Goal: Register for event/course

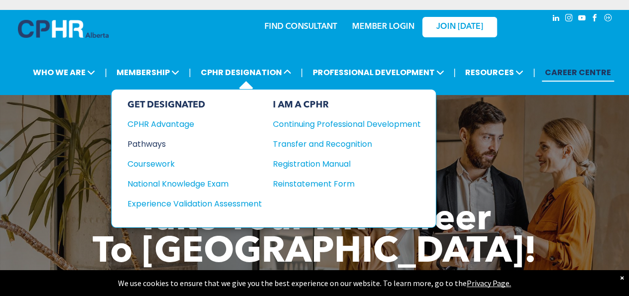
click at [148, 141] on div "Pathways" at bounding box center [187, 144] width 121 height 12
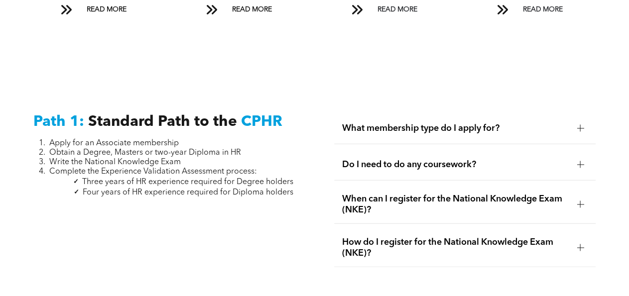
scroll to position [1257, 0]
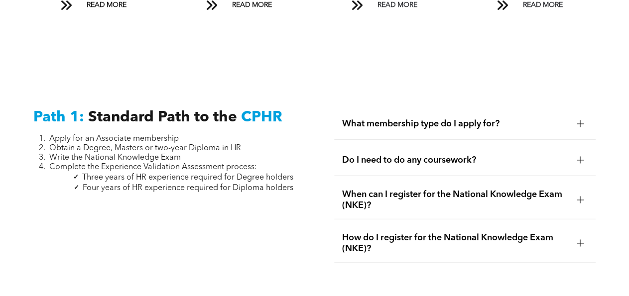
click at [581, 125] on div at bounding box center [579, 123] width 7 height 7
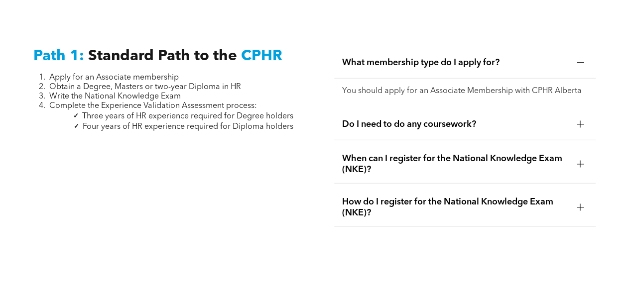
scroll to position [1370, 0]
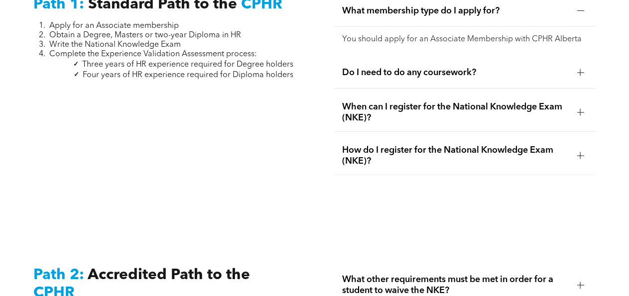
click at [581, 111] on div at bounding box center [579, 112] width 7 height 7
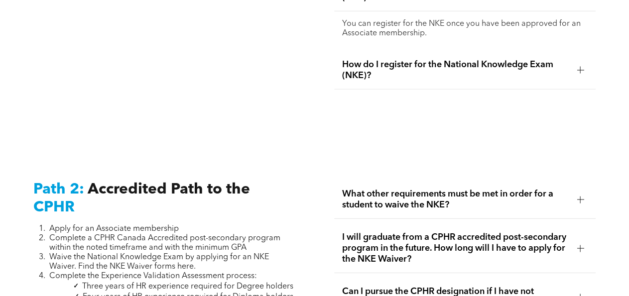
scroll to position [1443, 0]
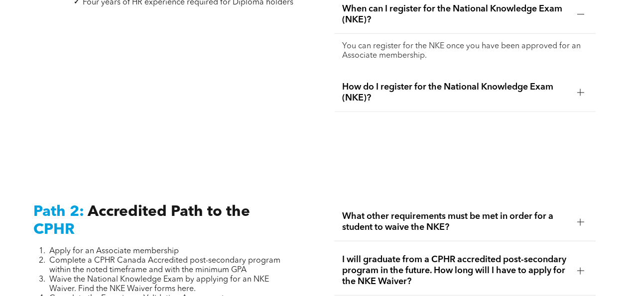
click at [578, 92] on div at bounding box center [579, 92] width 7 height 0
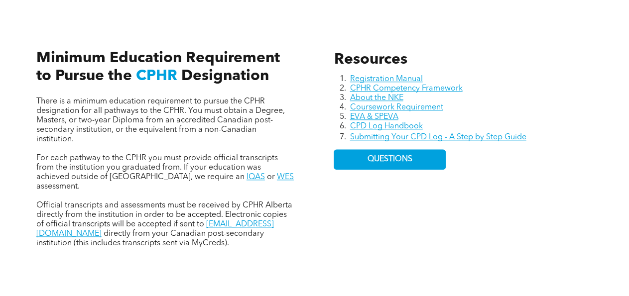
scroll to position [422, 0]
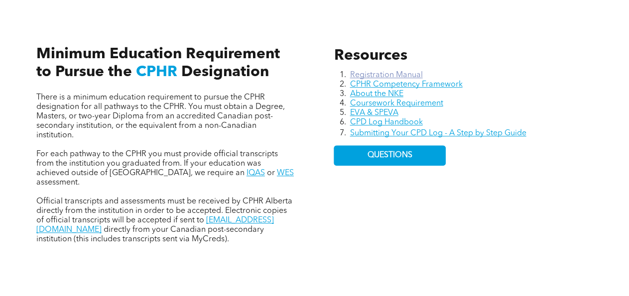
click at [402, 77] on link "Registration Manual" at bounding box center [385, 75] width 73 height 8
click at [394, 93] on link "About the NKE" at bounding box center [375, 94] width 53 height 8
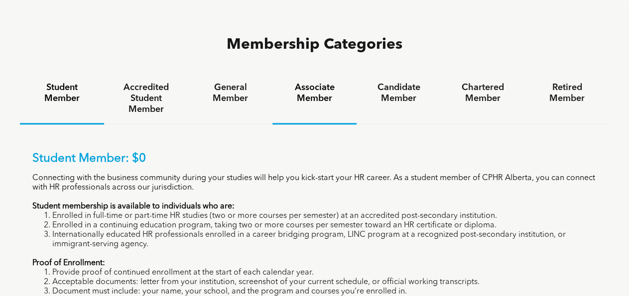
scroll to position [630, 0]
click at [316, 83] on h4 "Associate Member" at bounding box center [314, 94] width 66 height 22
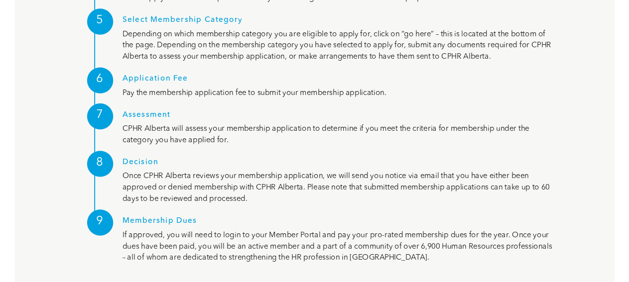
scroll to position [1411, 0]
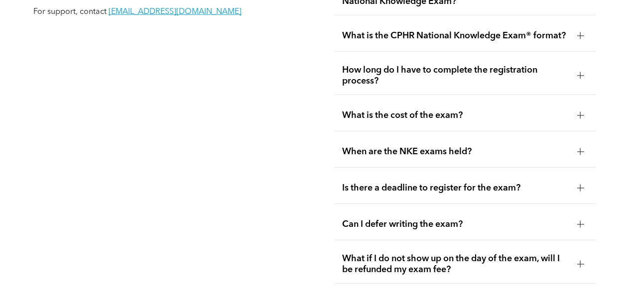
scroll to position [1265, 0]
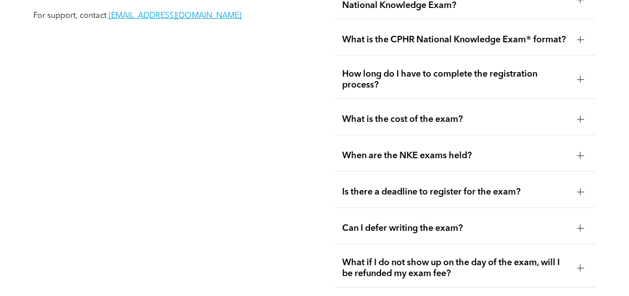
click at [581, 123] on div at bounding box center [579, 119] width 15 height 15
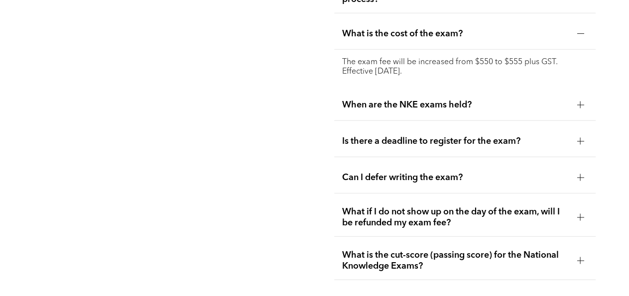
scroll to position [1355, 0]
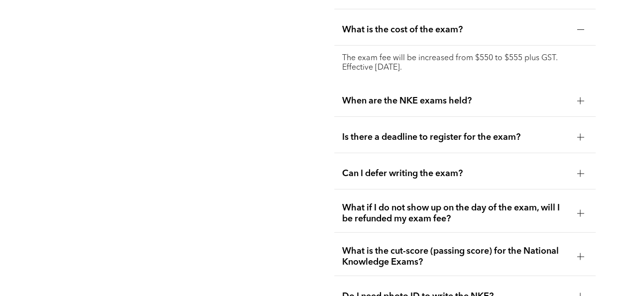
click at [582, 108] on div at bounding box center [579, 100] width 15 height 15
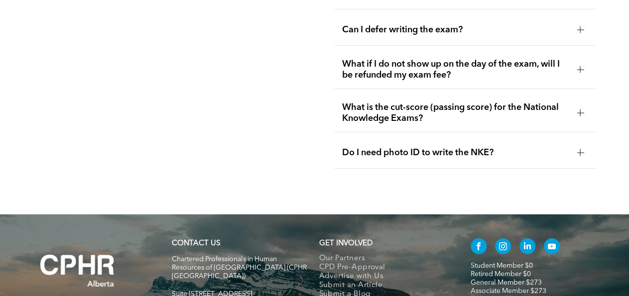
scroll to position [1520, 0]
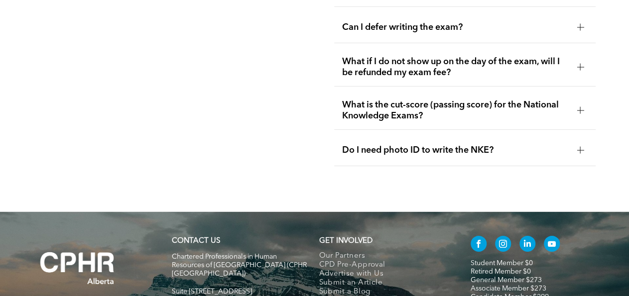
click at [581, 110] on div at bounding box center [579, 110] width 7 height 0
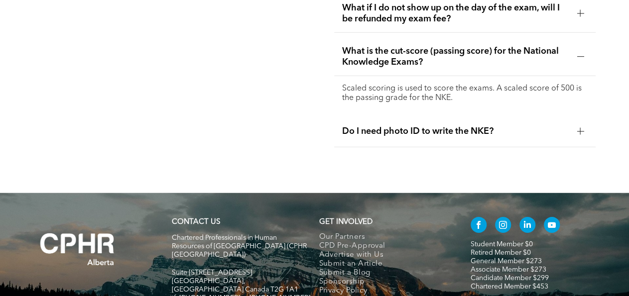
click at [577, 60] on div at bounding box center [579, 56] width 7 height 7
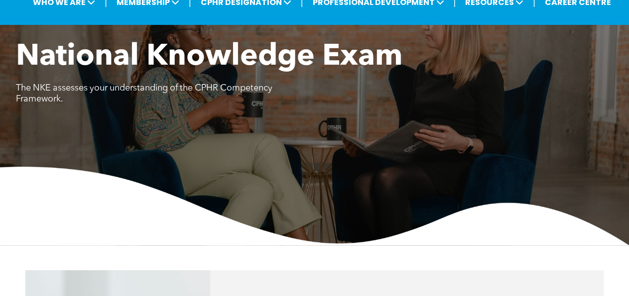
scroll to position [0, 0]
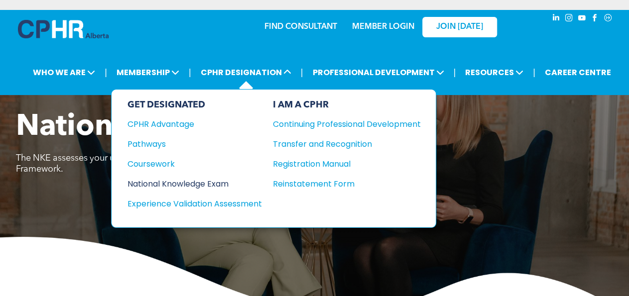
click at [147, 182] on div "National Knowledge Exam" at bounding box center [187, 184] width 121 height 12
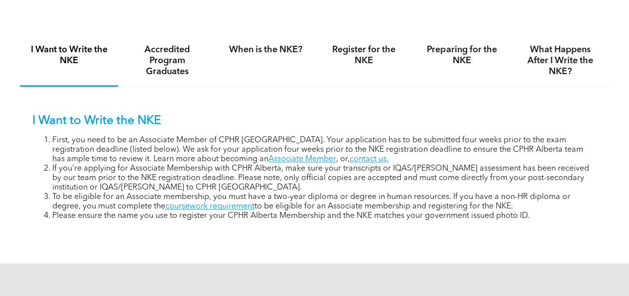
scroll to position [623, 0]
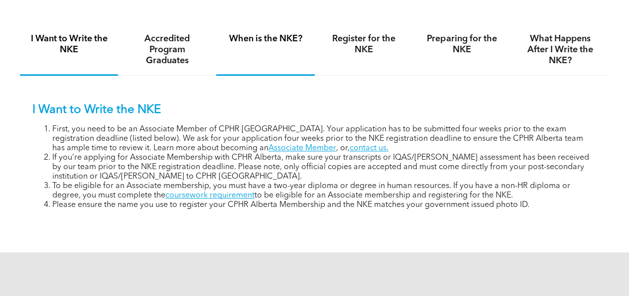
click at [278, 43] on h4 "When is the NKE?" at bounding box center [265, 38] width 80 height 11
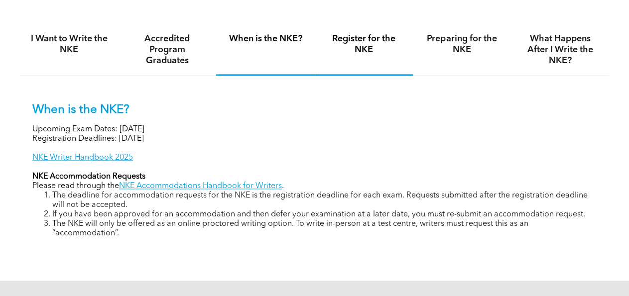
click at [356, 49] on h4 "Register for the NKE" at bounding box center [364, 44] width 80 height 22
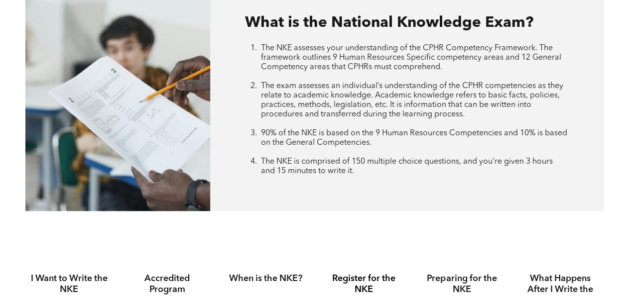
scroll to position [357, 0]
